Goal: Check status: Check status

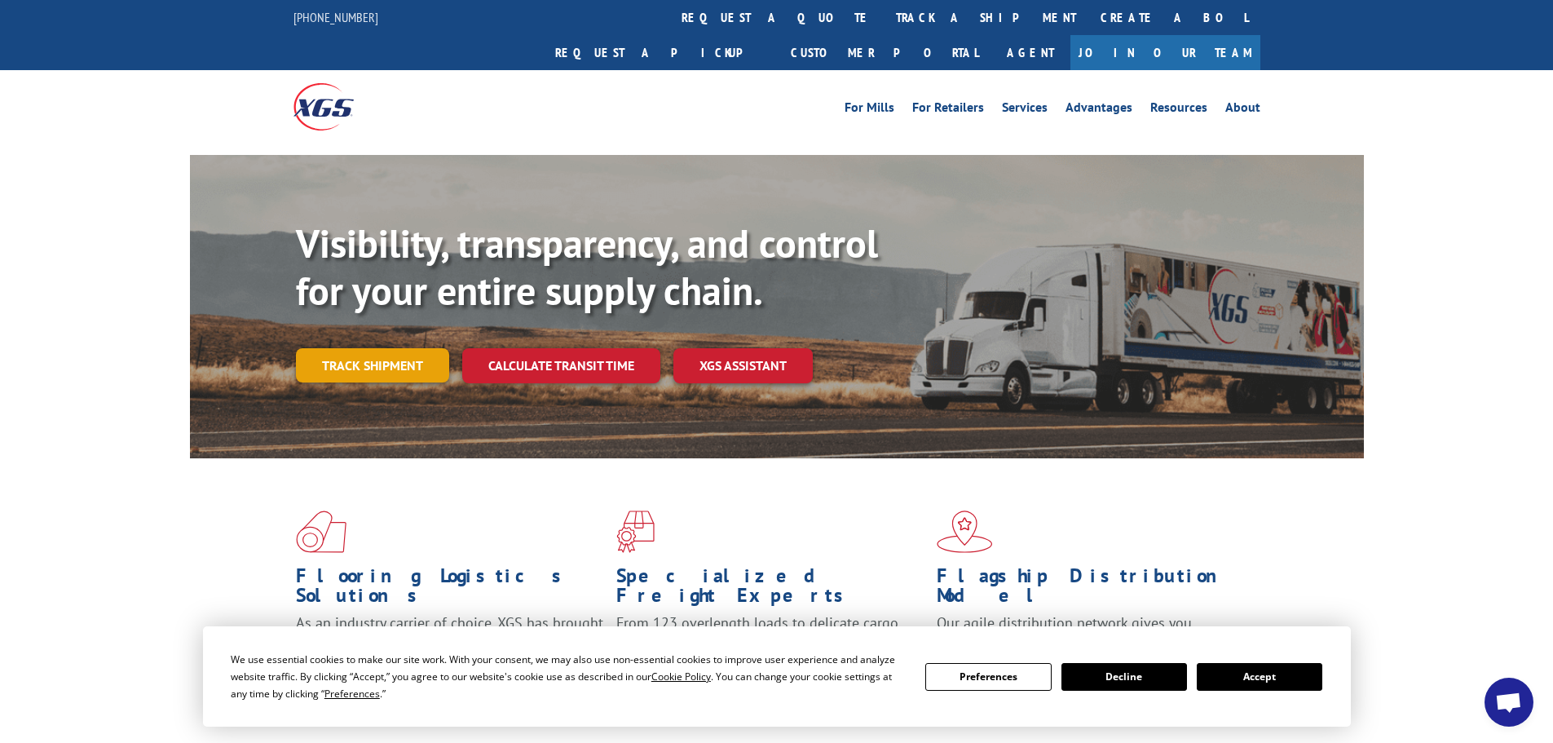
click at [369, 348] on link "Track shipment" at bounding box center [372, 365] width 153 height 34
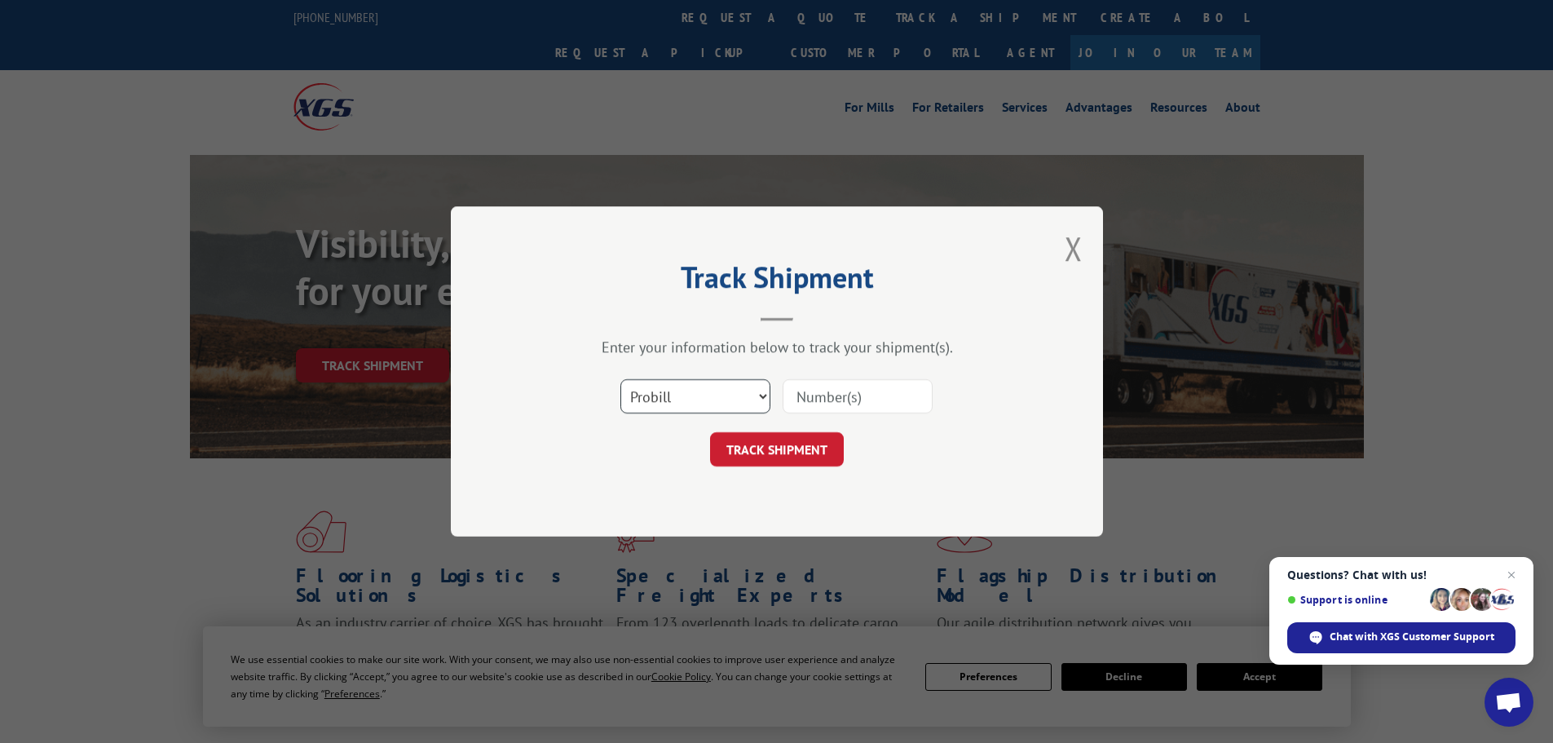
click at [718, 401] on select "Select category... Probill BOL PO" at bounding box center [696, 396] width 150 height 34
click at [719, 400] on select "Select category... Probill BOL PO" at bounding box center [696, 396] width 150 height 34
click at [720, 398] on select "Select category... Probill BOL PO" at bounding box center [696, 396] width 150 height 34
click at [722, 398] on select "Select category... Probill BOL PO" at bounding box center [696, 396] width 150 height 34
click at [804, 394] on input at bounding box center [858, 396] width 150 height 34
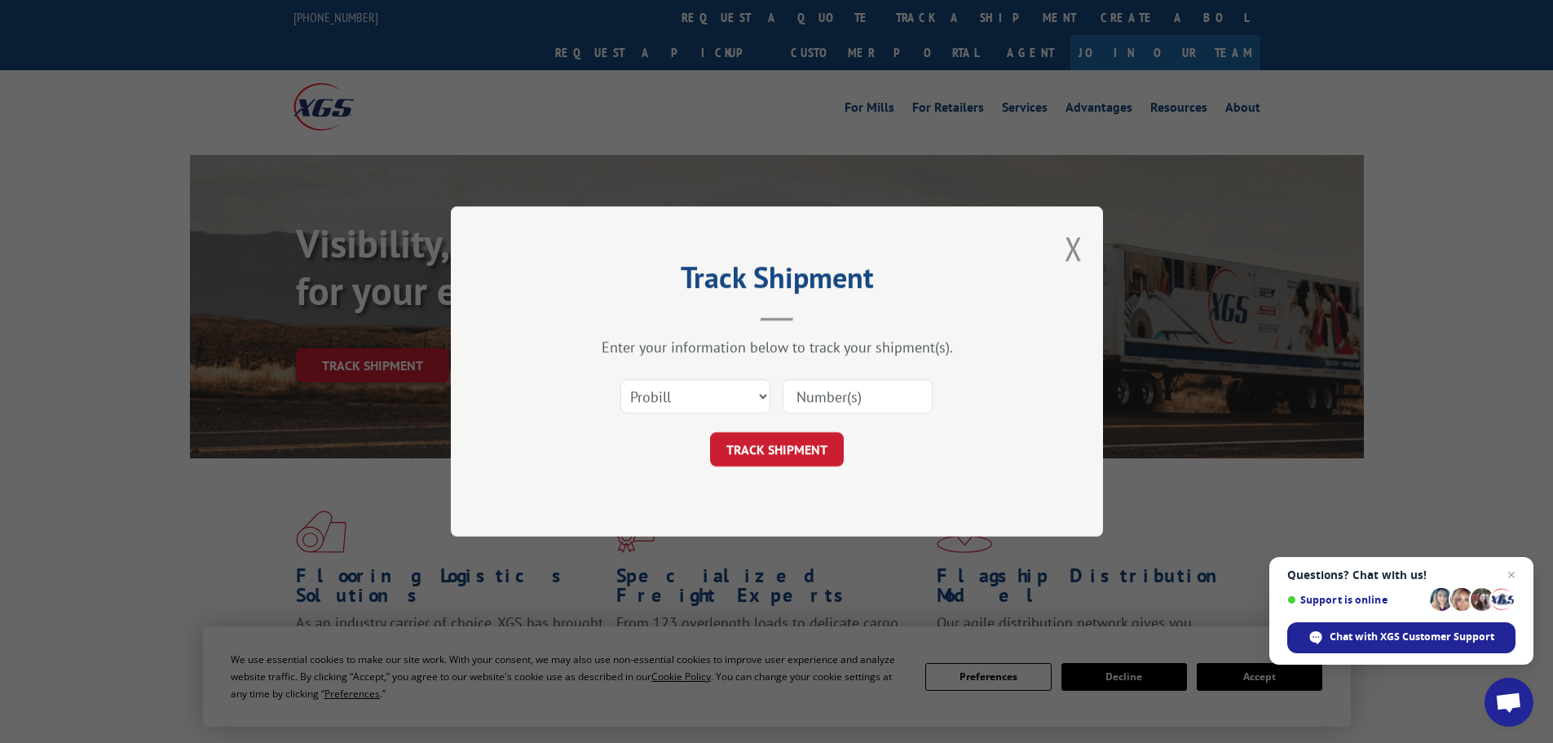
paste input "17470871"
type input "17470871"
click at [759, 453] on button "TRACK SHIPMENT" at bounding box center [777, 449] width 134 height 34
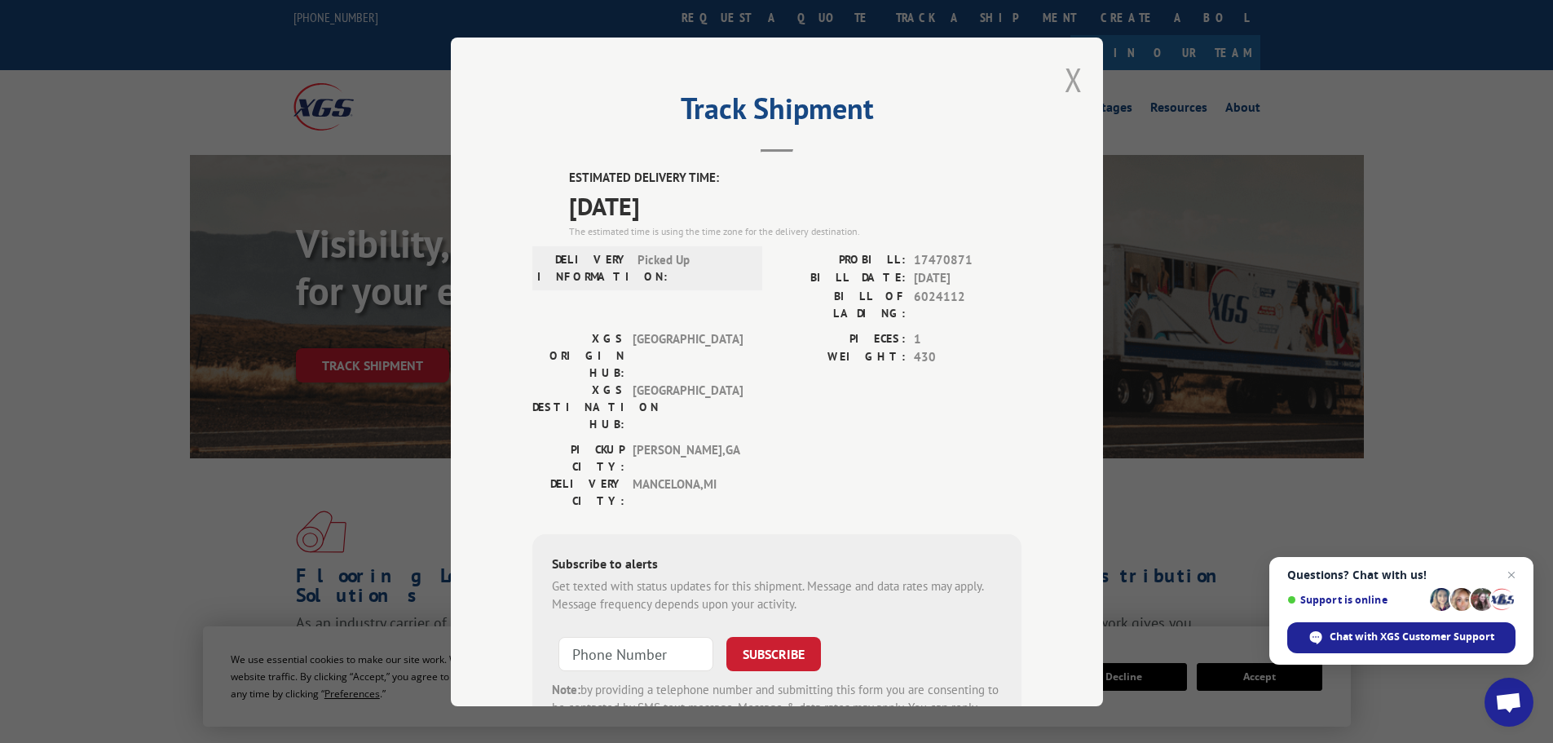
click at [1066, 81] on button "Close modal" at bounding box center [1074, 79] width 18 height 43
